Goal: Task Accomplishment & Management: Complete application form

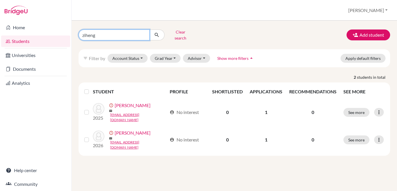
click at [140, 34] on input "ziheng" at bounding box center [114, 35] width 71 height 11
click at [142, 34] on input "ziheng" at bounding box center [114, 35] width 71 height 11
click at [142, 34] on input "Find student by name..." at bounding box center [114, 35] width 71 height 11
click at [132, 32] on input "Find student by name..." at bounding box center [114, 35] width 71 height 11
type input "chuyue"
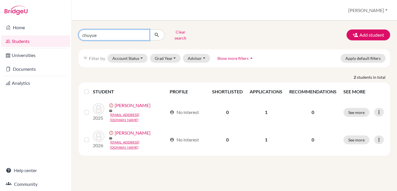
click button "submit" at bounding box center [156, 35] width 15 height 11
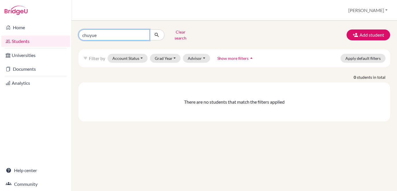
click at [144, 32] on input "chuyue" at bounding box center [114, 35] width 71 height 11
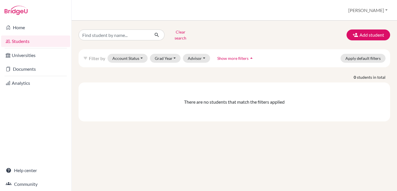
click at [287, 29] on div "Clear search Add student" at bounding box center [234, 35] width 320 height 15
click at [378, 32] on button "Add student" at bounding box center [369, 35] width 44 height 11
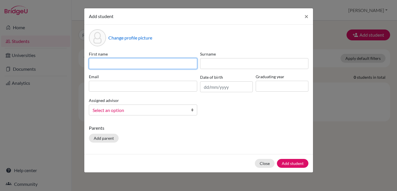
click at [149, 61] on input at bounding box center [143, 63] width 108 height 11
type input "Chuyue"
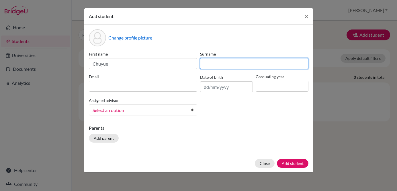
click at [221, 63] on input at bounding box center [254, 63] width 108 height 11
type input "Wang"
click at [277, 159] on button "Add student" at bounding box center [293, 163] width 32 height 9
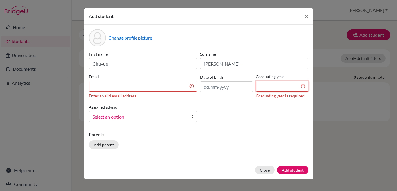
click at [272, 89] on input at bounding box center [282, 86] width 53 height 11
type input "2025"
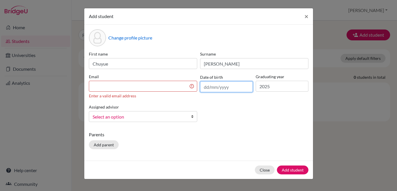
click at [217, 87] on input "text" at bounding box center [226, 86] width 53 height 11
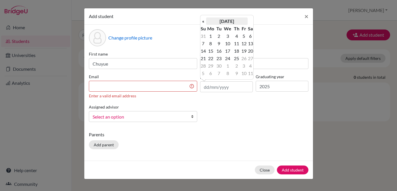
click at [233, 23] on th "September 2025" at bounding box center [227, 20] width 42 height 7
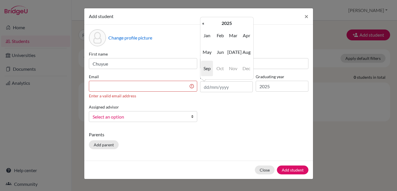
click at [199, 23] on div "Add student ×" at bounding box center [198, 16] width 229 height 16
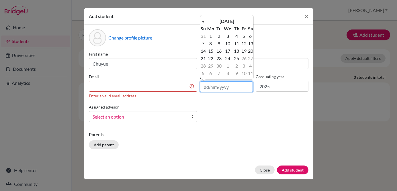
click at [223, 81] on input "text" at bounding box center [226, 86] width 53 height 11
click at [239, 19] on th "September 2025" at bounding box center [227, 20] width 42 height 7
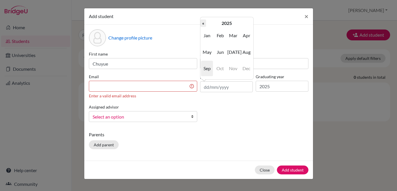
click at [203, 23] on th "«" at bounding box center [203, 22] width 6 height 7
click at [221, 22] on th "2023" at bounding box center [227, 22] width 42 height 7
click at [204, 24] on th "«" at bounding box center [203, 22] width 6 height 7
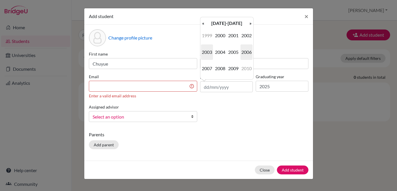
click at [244, 54] on span "2006" at bounding box center [246, 51] width 12 height 15
click at [242, 55] on span "Aug" at bounding box center [246, 51] width 12 height 15
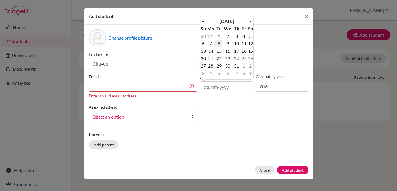
click at [220, 45] on td "8" at bounding box center [218, 43] width 7 height 7
type input "[DATE]"
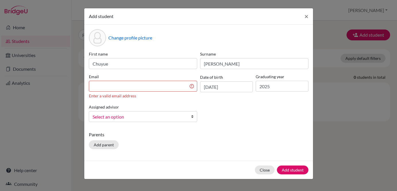
click at [237, 108] on div "First name Chuyue Surname Wang Email Enter a valid email address Date of birth …" at bounding box center [198, 89] width 222 height 76
click at [157, 85] on input at bounding box center [143, 86] width 108 height 11
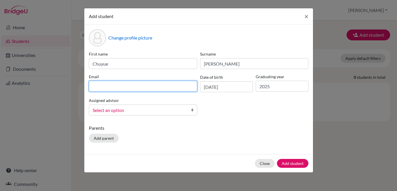
paste input "[EMAIL_ADDRESS][DOMAIN_NAME]"
type input "[EMAIL_ADDRESS][DOMAIN_NAME]"
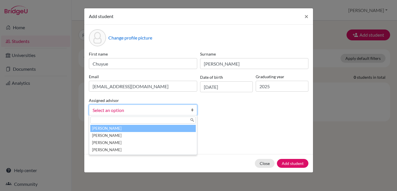
click at [107, 115] on div "Select an option Kim, Sunny Lee, Rebecca Ma, Niki Whitt, Anna" at bounding box center [143, 110] width 108 height 11
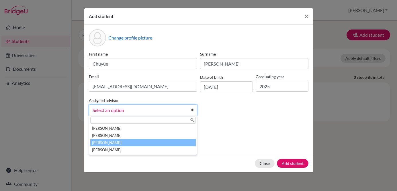
click at [113, 145] on li "Ma, Niki" at bounding box center [142, 142] width 105 height 7
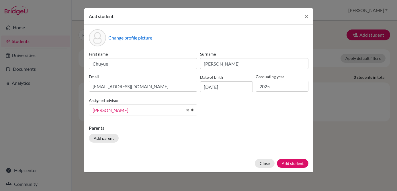
click at [207, 134] on div "Parents Add parent" at bounding box center [199, 135] width 220 height 20
click at [290, 166] on button "Add student" at bounding box center [293, 163] width 32 height 9
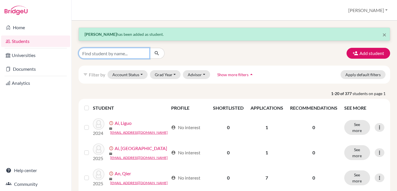
click at [125, 57] on input "Find student by name..." at bounding box center [114, 53] width 71 height 11
type input "chuyue"
click button "submit" at bounding box center [156, 53] width 15 height 11
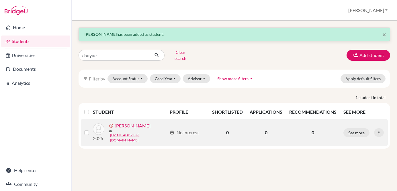
click at [120, 124] on link "[PERSON_NAME]" at bounding box center [133, 125] width 36 height 7
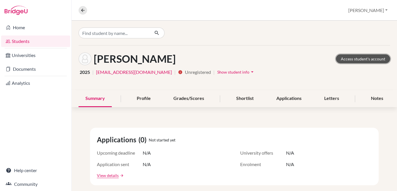
click at [348, 60] on link "Access student's account" at bounding box center [363, 58] width 54 height 9
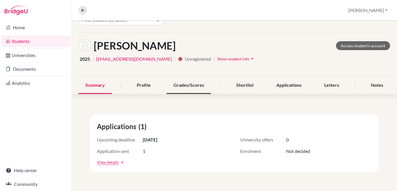
scroll to position [17, 0]
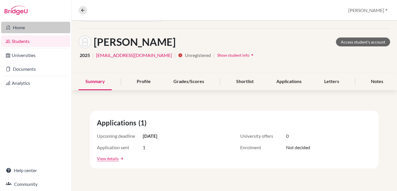
click at [29, 26] on link "Home" at bounding box center [35, 27] width 69 height 11
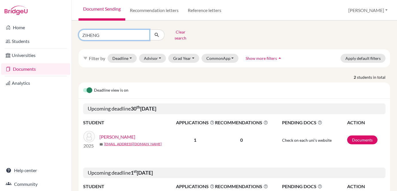
click at [134, 37] on input "ZIHENG" at bounding box center [114, 35] width 71 height 11
type input "chuyue"
click button "submit" at bounding box center [156, 35] width 15 height 11
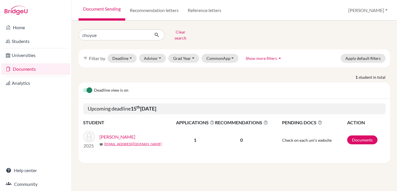
click at [125, 134] on link "[PERSON_NAME]" at bounding box center [117, 137] width 36 height 7
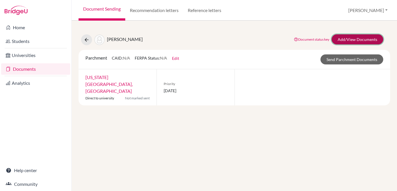
click at [350, 42] on link "Add/View Documents" at bounding box center [358, 39] width 52 height 10
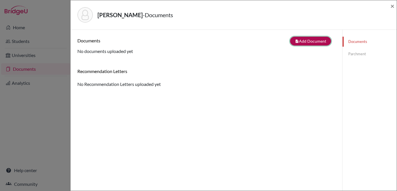
click at [296, 42] on button "note_add Add Document" at bounding box center [310, 41] width 41 height 9
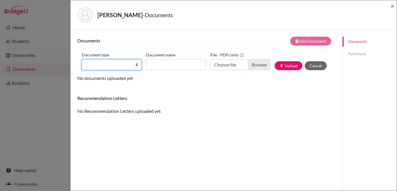
click at [119, 68] on select "Change explanation for Common App reports Counselor recommendation Fee waiver I…" at bounding box center [112, 64] width 60 height 11
select select "2"
click at [82, 59] on select "Change explanation for Common App reports Counselor recommendation Fee waiver I…" at bounding box center [112, 64] width 60 height 11
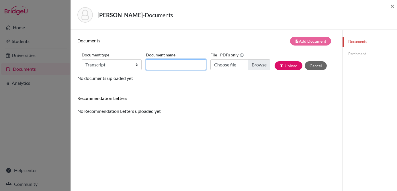
click at [174, 68] on input "Document name" at bounding box center [176, 64] width 60 height 11
paste input "Chuyue Wang-Transcript&diploma"
type input "Chuyue Wang-Transcript&diploma"
click at [240, 82] on div "Documents note_add Add Document Document type Change explanation for Common App…" at bounding box center [206, 76] width 258 height 78
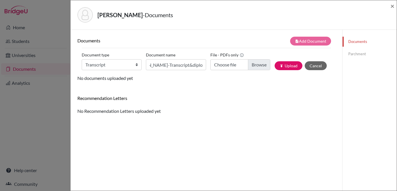
scroll to position [0, 0]
click at [255, 64] on input "Choose file" at bounding box center [240, 64] width 60 height 11
type input "C:\fakepath\Chuyue Wang-Transcript&diploma.pdf"
click at [288, 66] on button "publish Upload" at bounding box center [289, 65] width 28 height 9
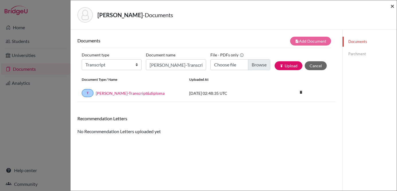
click at [391, 7] on span "×" at bounding box center [392, 6] width 4 height 8
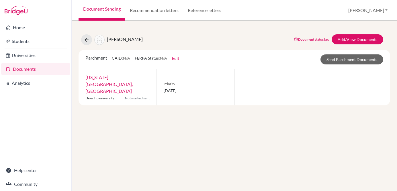
click at [275, 105] on div "Wang, Chuyue Document status key TR Requirement. Document not uploaded yet. TR …" at bounding box center [234, 106] width 325 height 171
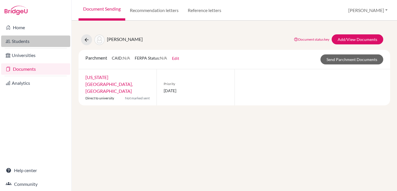
click at [34, 42] on link "Students" at bounding box center [35, 41] width 69 height 11
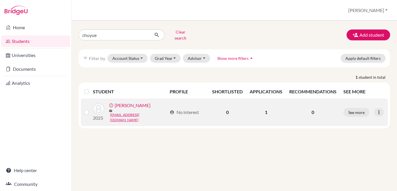
click at [133, 105] on link "[PERSON_NAME]" at bounding box center [133, 105] width 36 height 7
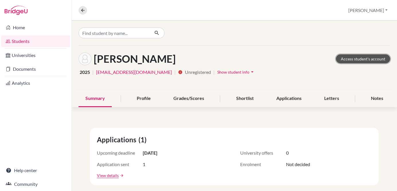
click at [367, 61] on link "Access student's account" at bounding box center [363, 58] width 54 height 9
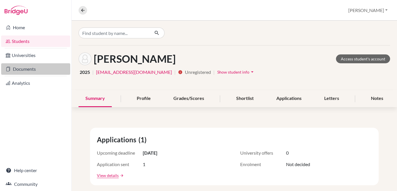
click at [26, 72] on link "Documents" at bounding box center [35, 68] width 69 height 11
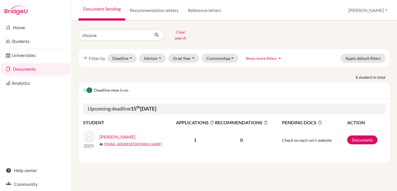
click at [123, 134] on link "[PERSON_NAME]" at bounding box center [117, 137] width 36 height 7
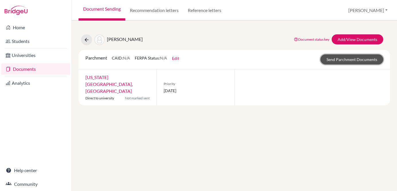
click at [351, 62] on link "Send Parchment Documents" at bounding box center [351, 59] width 63 height 10
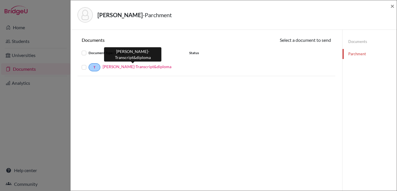
click at [159, 68] on link "Chuyue Wang-Transcript&diploma" at bounding box center [137, 67] width 69 height 6
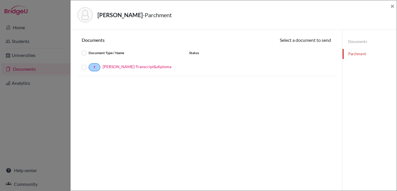
click at [89, 64] on label at bounding box center [89, 64] width 0 height 0
click at [0, 0] on input "checkbox" at bounding box center [0, 0] width 0 height 0
click at [314, 41] on button "Continue" at bounding box center [315, 41] width 32 height 9
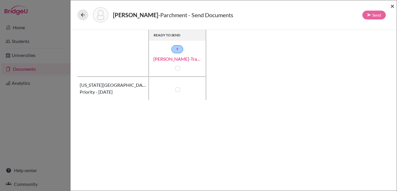
click at [394, 5] on span "×" at bounding box center [392, 6] width 4 height 8
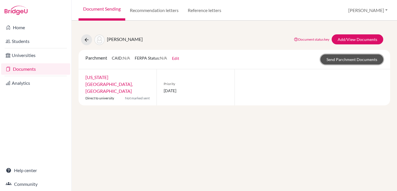
click at [364, 57] on link "Send Parchment Documents" at bounding box center [351, 59] width 63 height 10
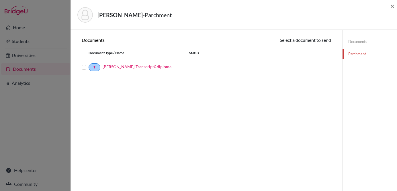
click at [89, 64] on label at bounding box center [89, 64] width 0 height 0
click at [0, 0] on input "checkbox" at bounding box center [0, 0] width 0 height 0
click at [320, 42] on button "Continue" at bounding box center [315, 41] width 32 height 9
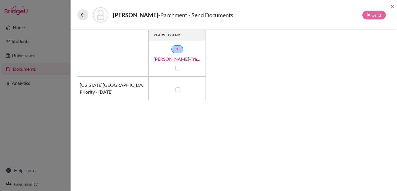
click at [173, 69] on div "T Chuyue Wang-Transcript&diploma" at bounding box center [177, 58] width 57 height 26
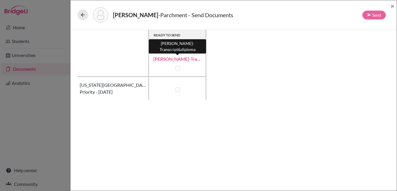
click at [187, 61] on link "[PERSON_NAME]-Transcript&diploma" at bounding box center [177, 59] width 57 height 7
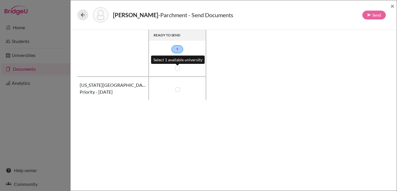
click at [178, 69] on label at bounding box center [177, 68] width 5 height 5
click at [178, 69] on input "checkbox" at bounding box center [176, 68] width 5 height 6
checkbox input "true"
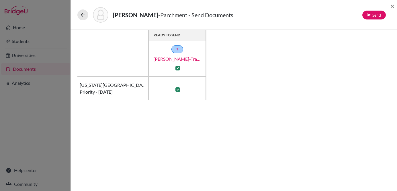
click at [283, 72] on div "READY TO SEND T Chuyue Wang-Transcript&diploma Pennsylvania State University, H…" at bounding box center [233, 65] width 312 height 70
click at [369, 16] on icon at bounding box center [369, 15] width 4 height 4
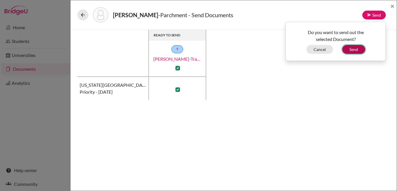
click at [355, 51] on button "Send" at bounding box center [353, 49] width 23 height 9
checkbox input "false"
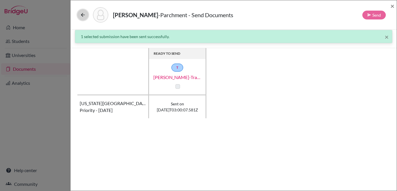
click at [82, 14] on icon at bounding box center [83, 15] width 6 height 6
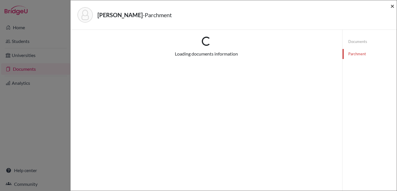
click at [392, 7] on span "×" at bounding box center [392, 6] width 4 height 8
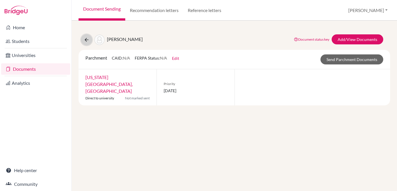
click at [82, 38] on button at bounding box center [86, 39] width 11 height 11
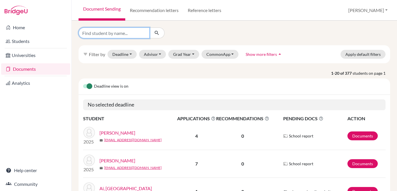
click at [138, 34] on input "Find student by name..." at bounding box center [114, 33] width 71 height 11
type input "chuyue"
click button "submit" at bounding box center [156, 33] width 15 height 11
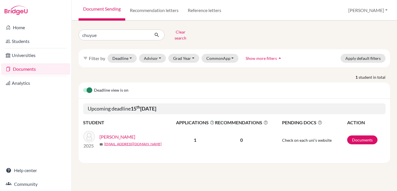
click at [120, 134] on link "[PERSON_NAME]" at bounding box center [117, 137] width 36 height 7
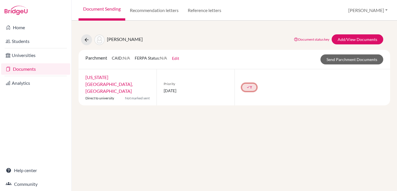
click at [248, 85] on icon "done" at bounding box center [247, 86] width 3 height 3
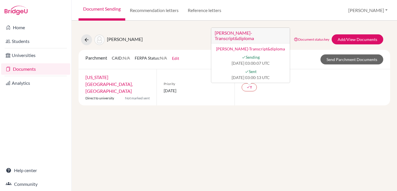
click at [222, 111] on div "[PERSON_NAME], Chuyue Document status key TR Requirement. Document not uploaded…" at bounding box center [234, 106] width 325 height 171
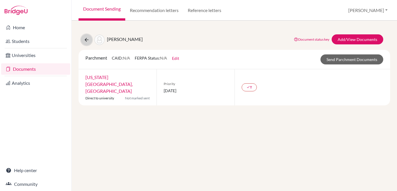
click at [85, 41] on icon at bounding box center [87, 40] width 6 height 6
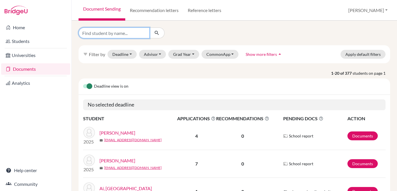
click at [125, 36] on input "Find student by name..." at bounding box center [114, 33] width 71 height 11
type input "chuyue"
click button "submit" at bounding box center [156, 33] width 15 height 11
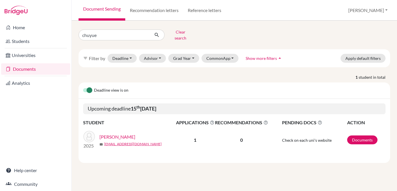
click at [123, 134] on link "[PERSON_NAME]" at bounding box center [117, 137] width 36 height 7
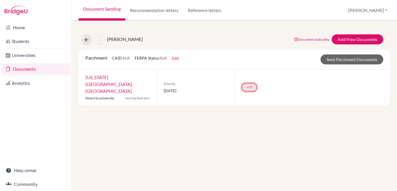
click at [250, 85] on link "done T" at bounding box center [249, 87] width 15 height 8
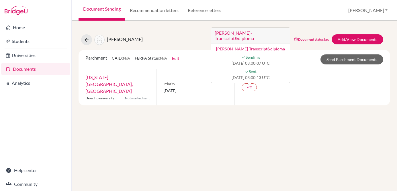
click at [116, 26] on div "[PERSON_NAME], Chuyue Document status key TR Requirement. Document not uploaded…" at bounding box center [234, 106] width 325 height 171
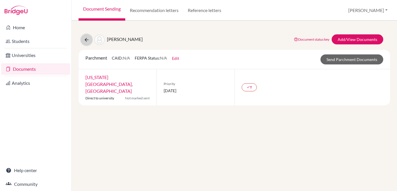
click at [89, 38] on button at bounding box center [86, 39] width 11 height 11
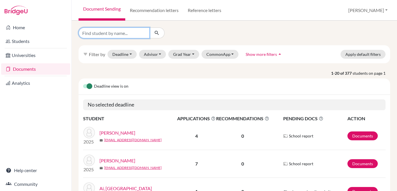
click at [144, 38] on input "Find student by name..." at bounding box center [114, 33] width 71 height 11
type input "chuyue"
click button "submit" at bounding box center [156, 33] width 15 height 11
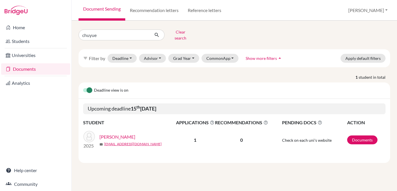
click at [123, 134] on link "[PERSON_NAME]" at bounding box center [117, 137] width 36 height 7
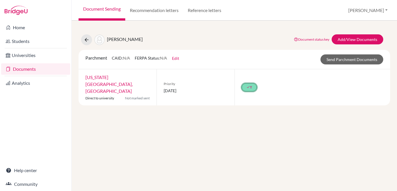
click at [252, 85] on link "done T" at bounding box center [249, 87] width 15 height 8
